Goal: Answer question/provide support

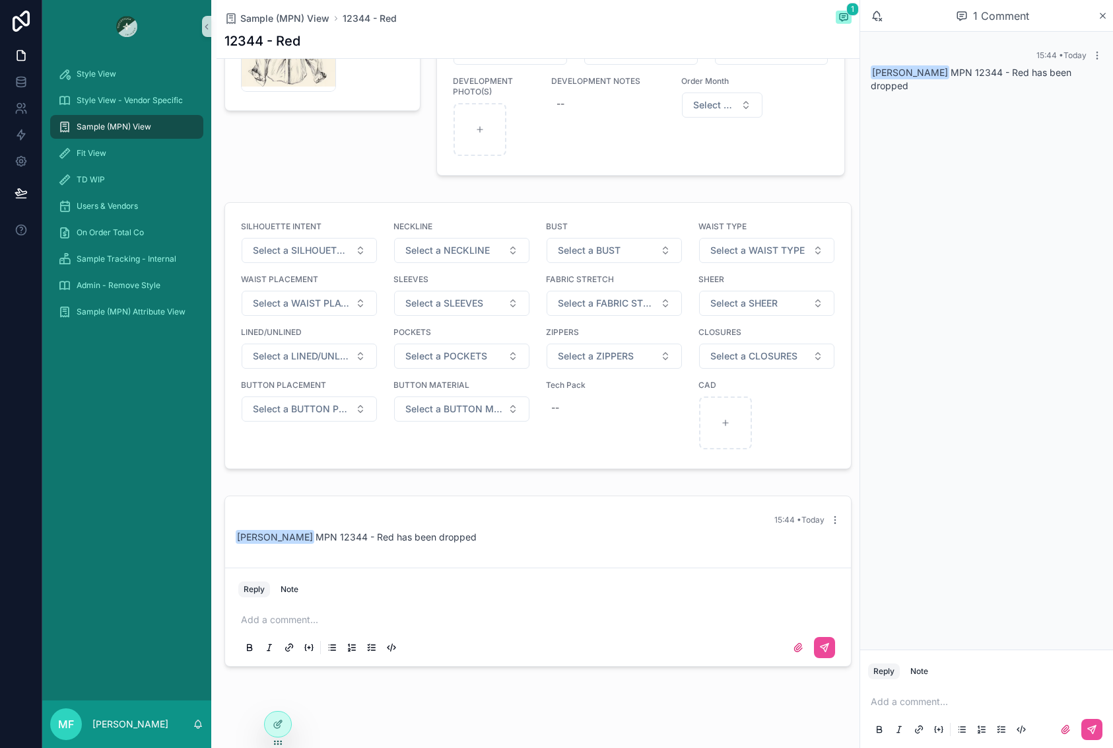
scroll to position [1085, 0]
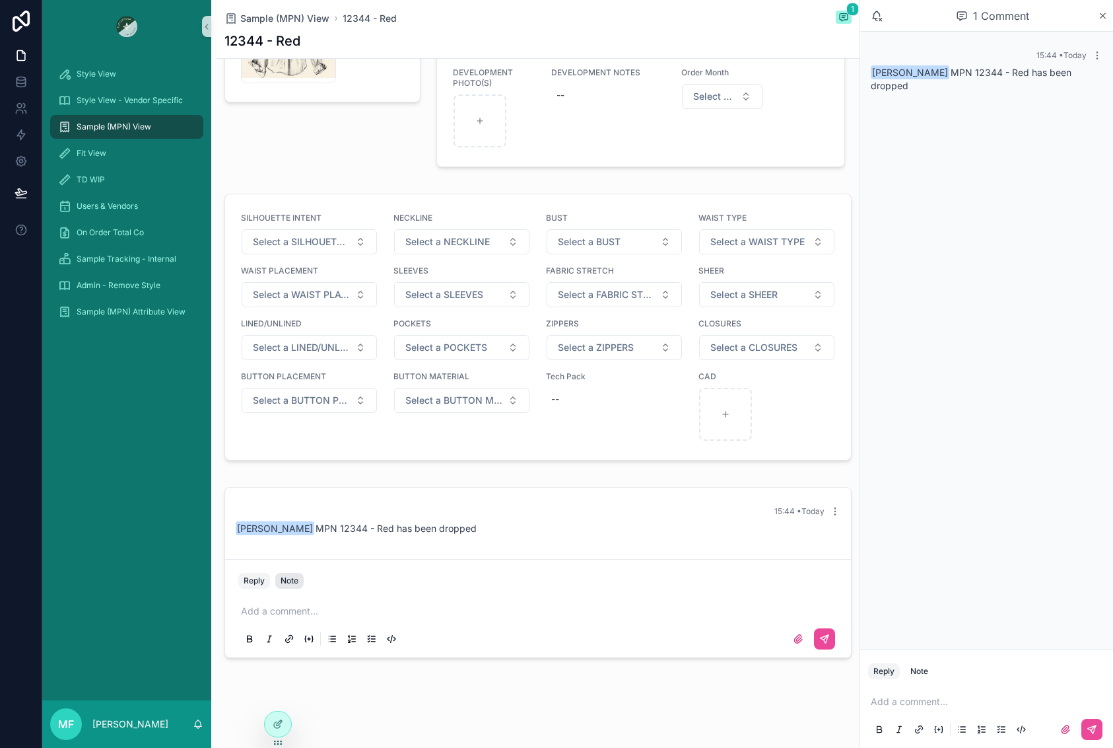
click at [279, 583] on button "Note" at bounding box center [289, 581] width 28 height 16
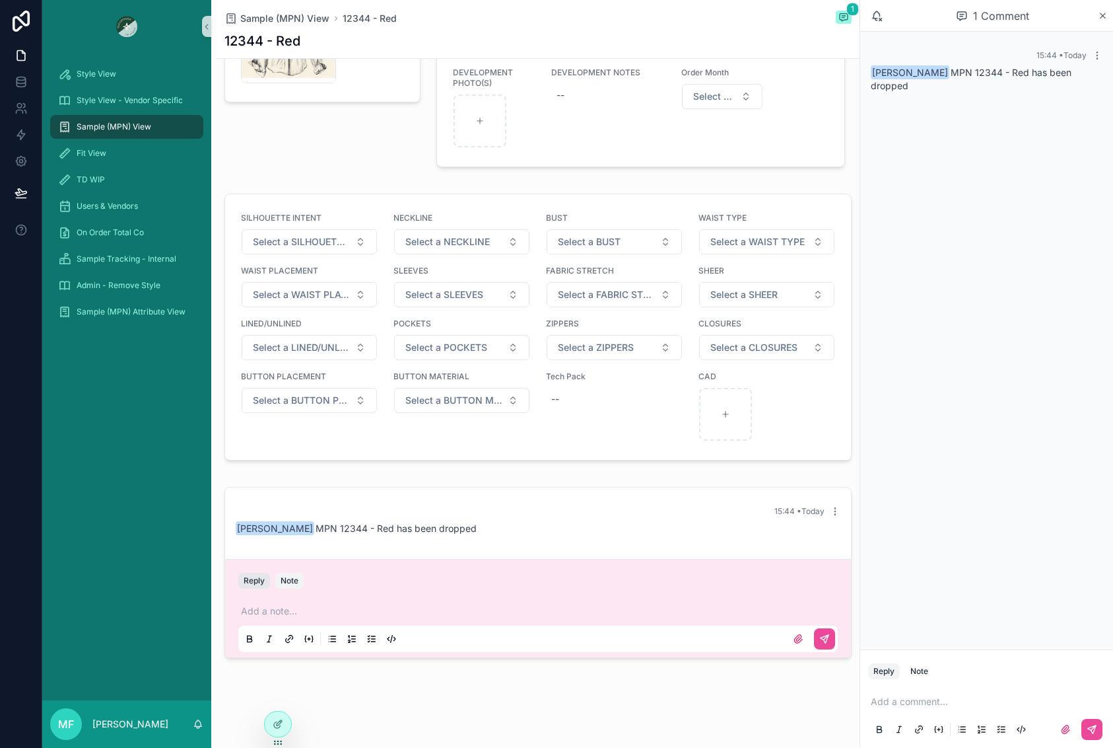
click at [254, 583] on button "Reply" at bounding box center [254, 581] width 32 height 16
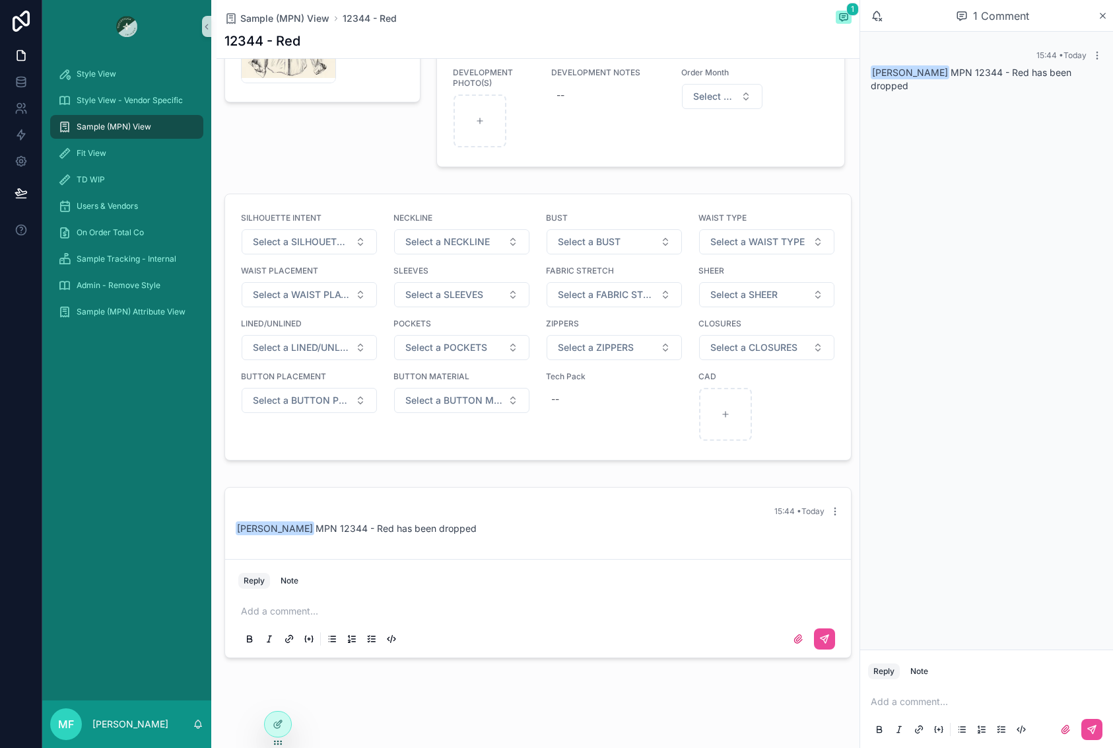
scroll to position [821, 0]
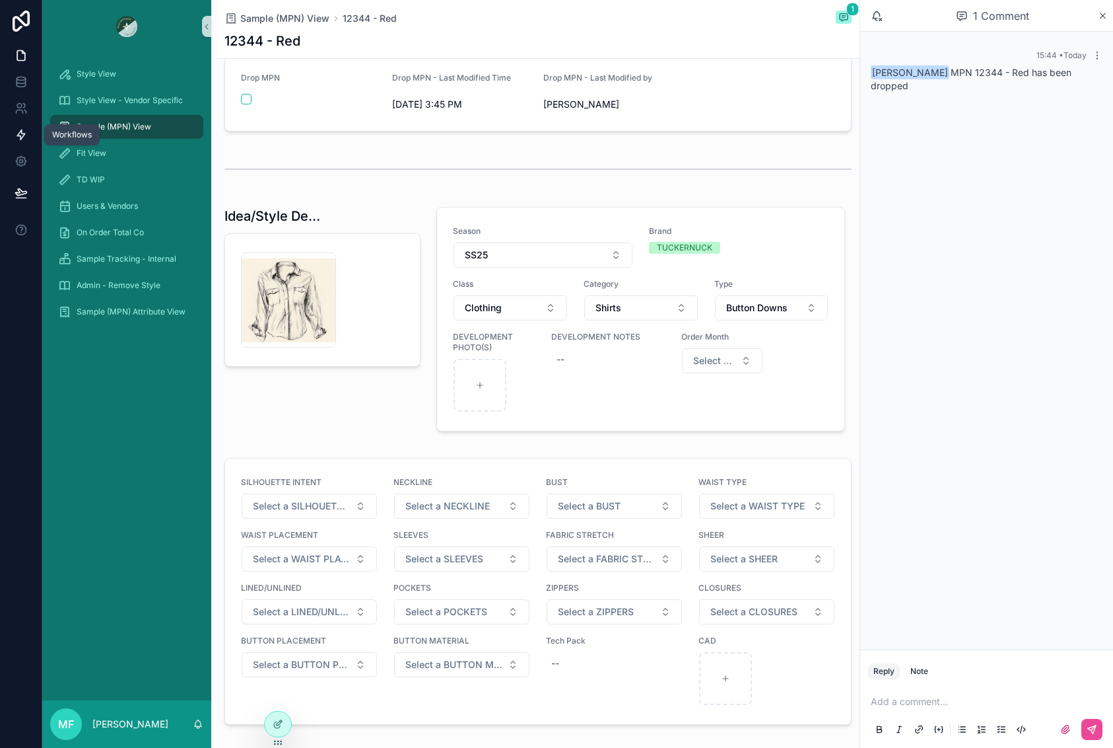
click at [19, 145] on link at bounding box center [21, 135] width 42 height 26
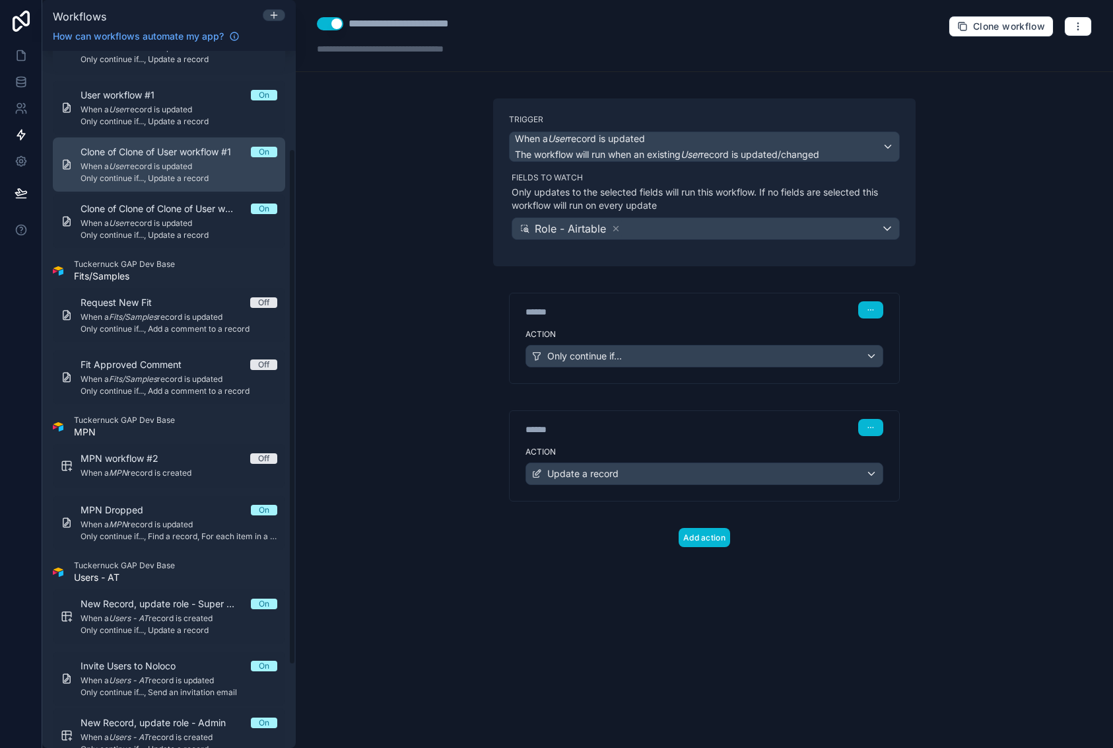
scroll to position [132, 0]
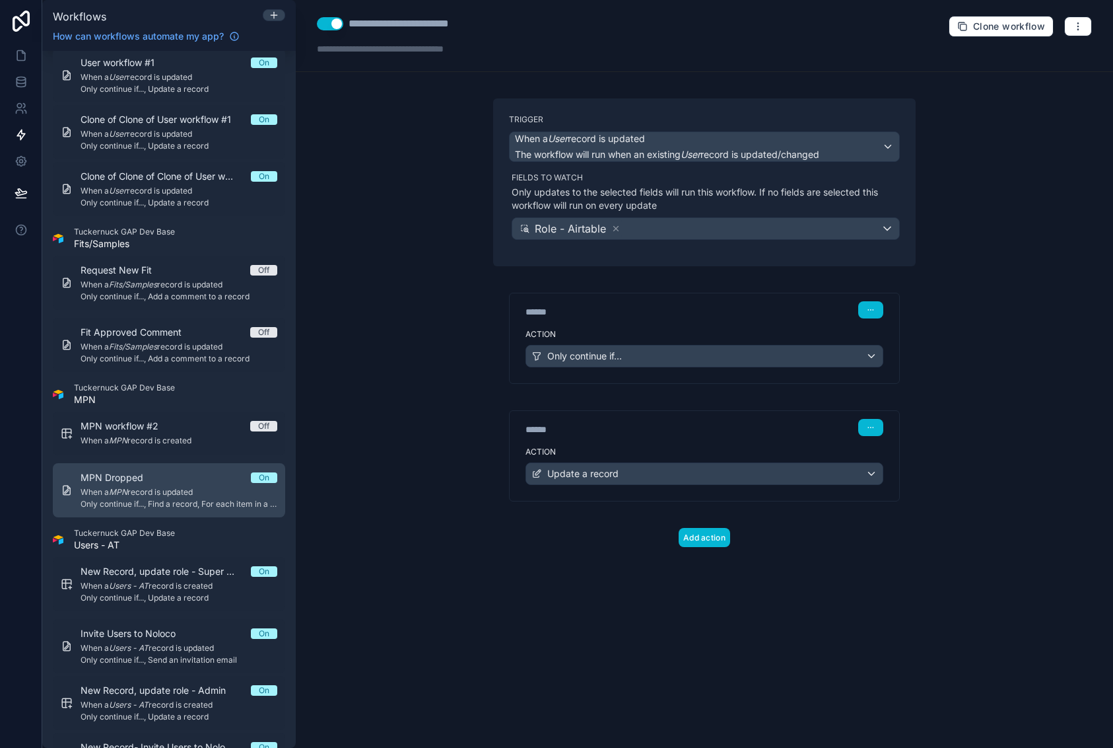
click at [124, 495] on em "MPN" at bounding box center [118, 492] width 18 height 10
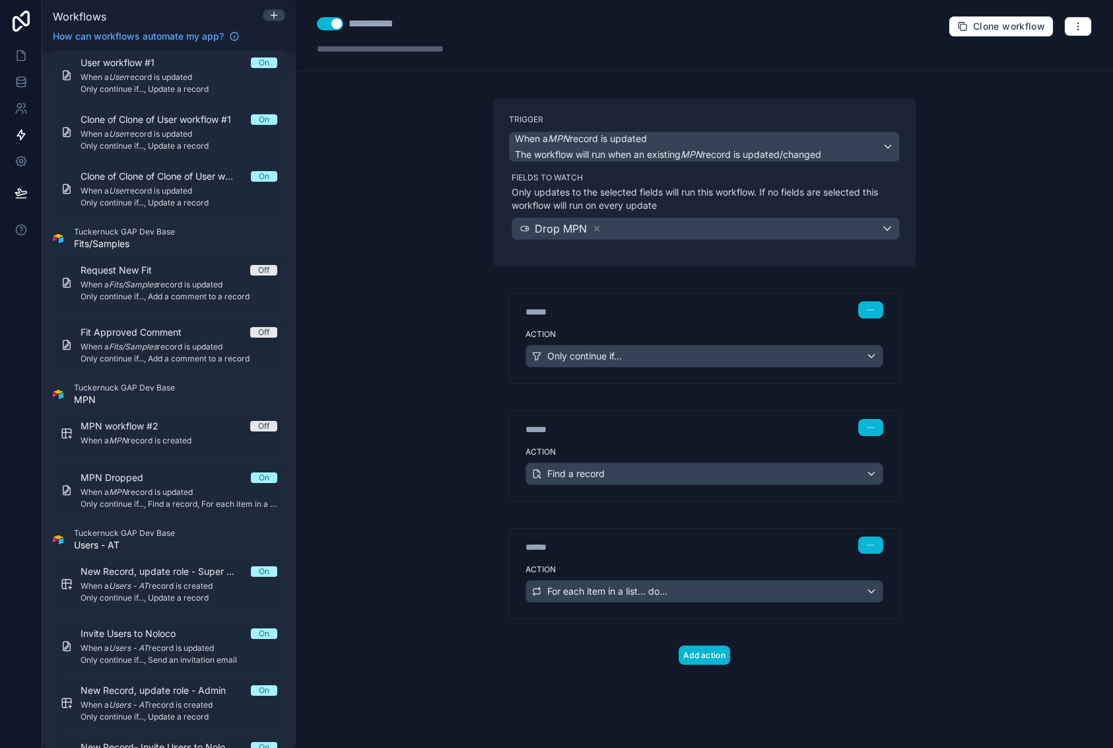
click at [320, 20] on button "Use setting" at bounding box center [330, 23] width 26 height 13
